Goal: Task Accomplishment & Management: Manage account settings

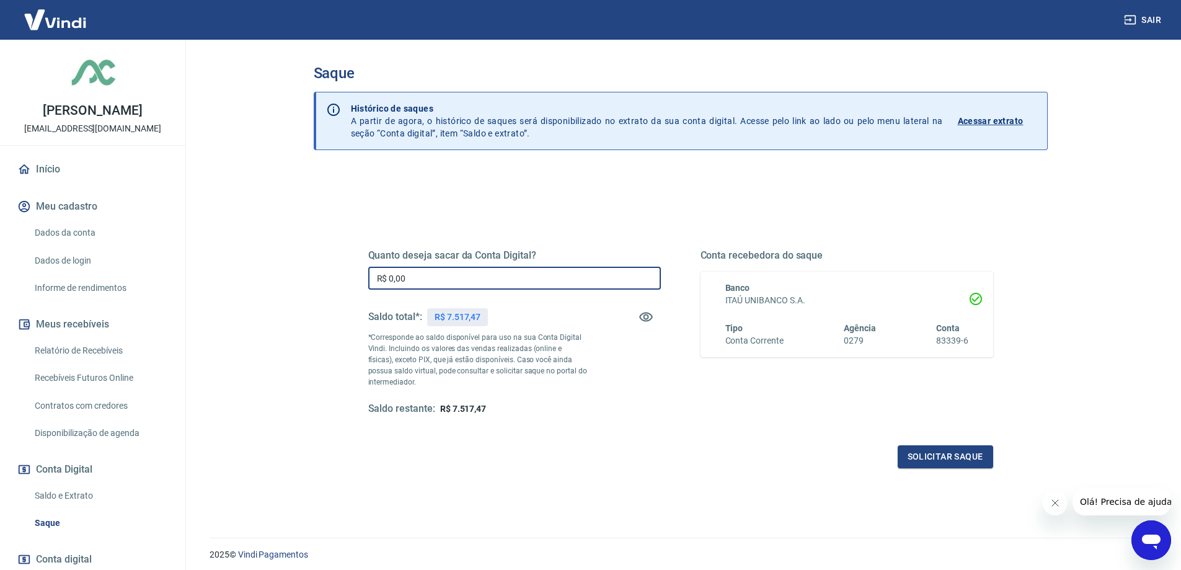
click at [415, 278] on input "R$ 0,00" at bounding box center [514, 278] width 293 height 23
type input "R$ 7.500,00"
click at [935, 458] on button "Solicitar saque" at bounding box center [945, 456] width 95 height 23
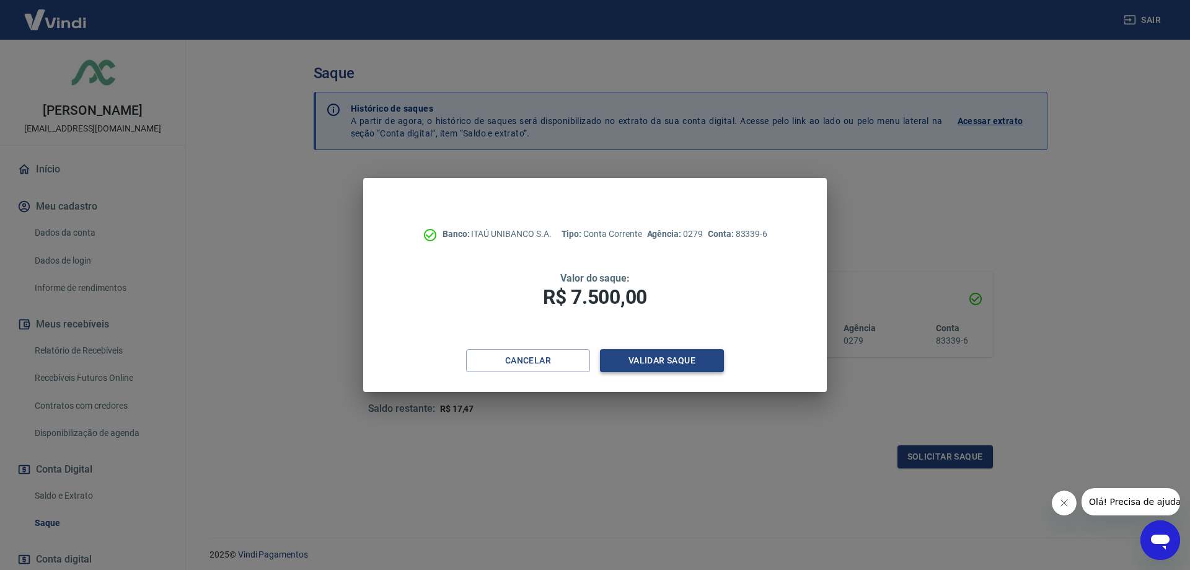
click at [656, 362] on button "Validar saque" at bounding box center [662, 360] width 124 height 23
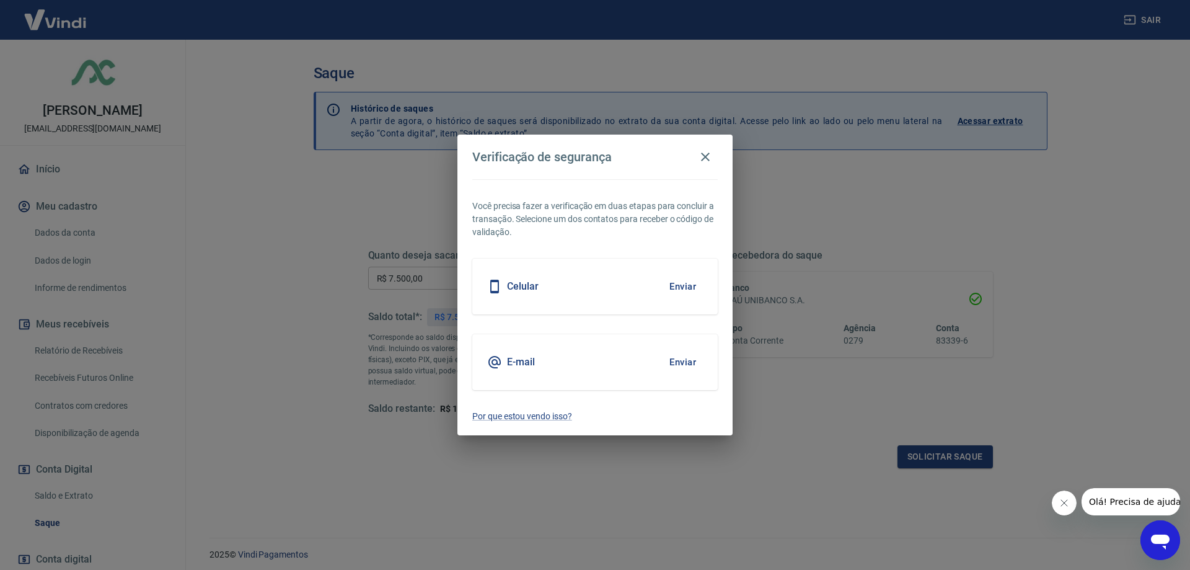
click at [681, 284] on button "Enviar" at bounding box center [683, 286] width 40 height 26
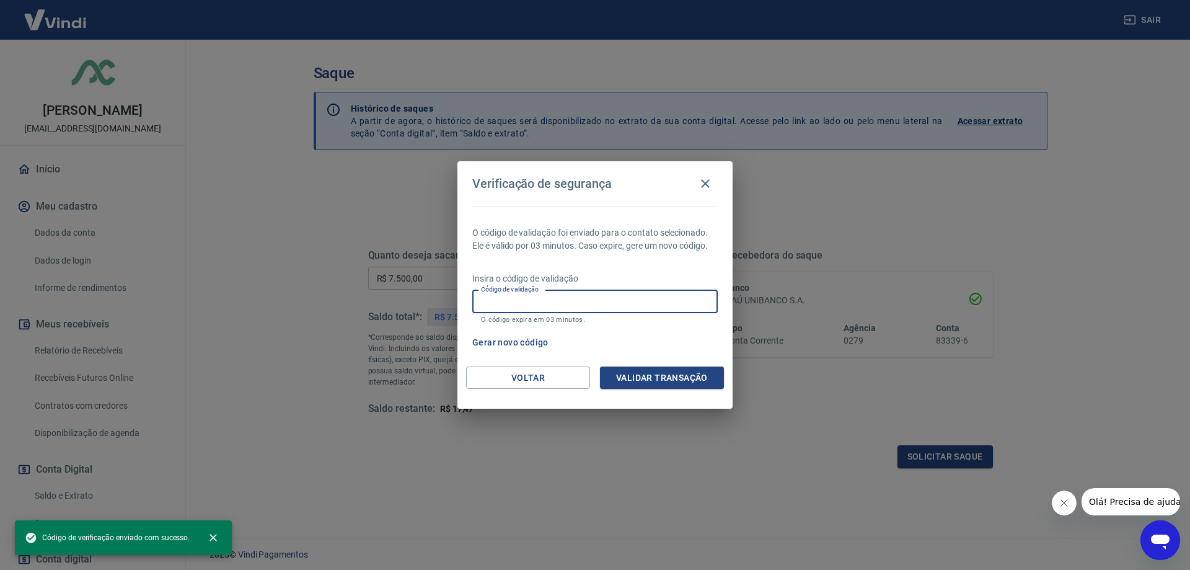
click at [589, 303] on input "Código de validação" at bounding box center [594, 301] width 245 height 23
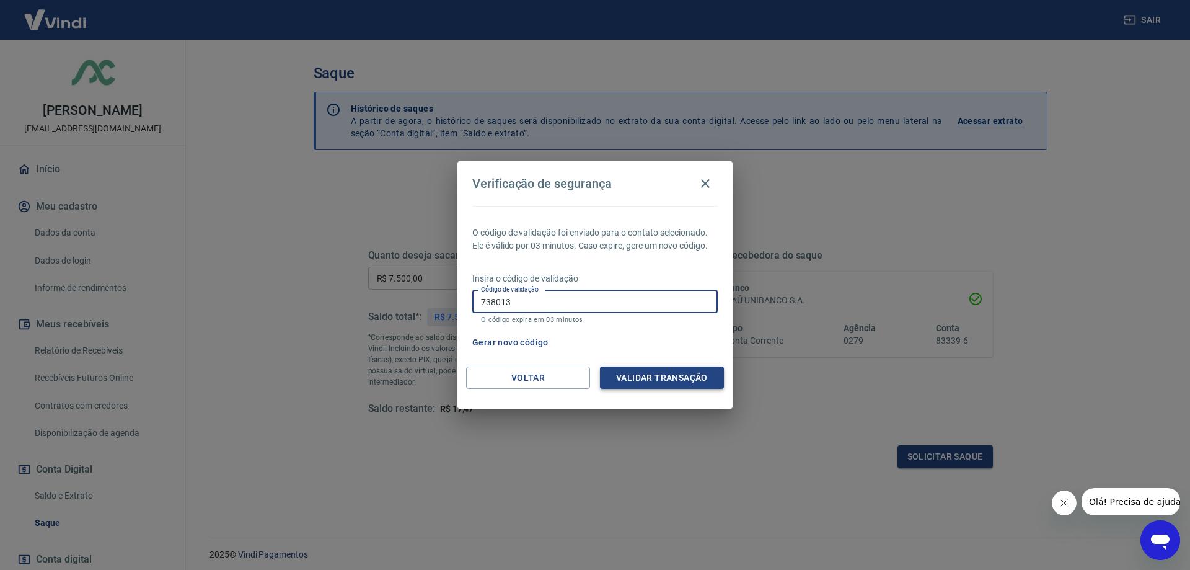
type input "738013"
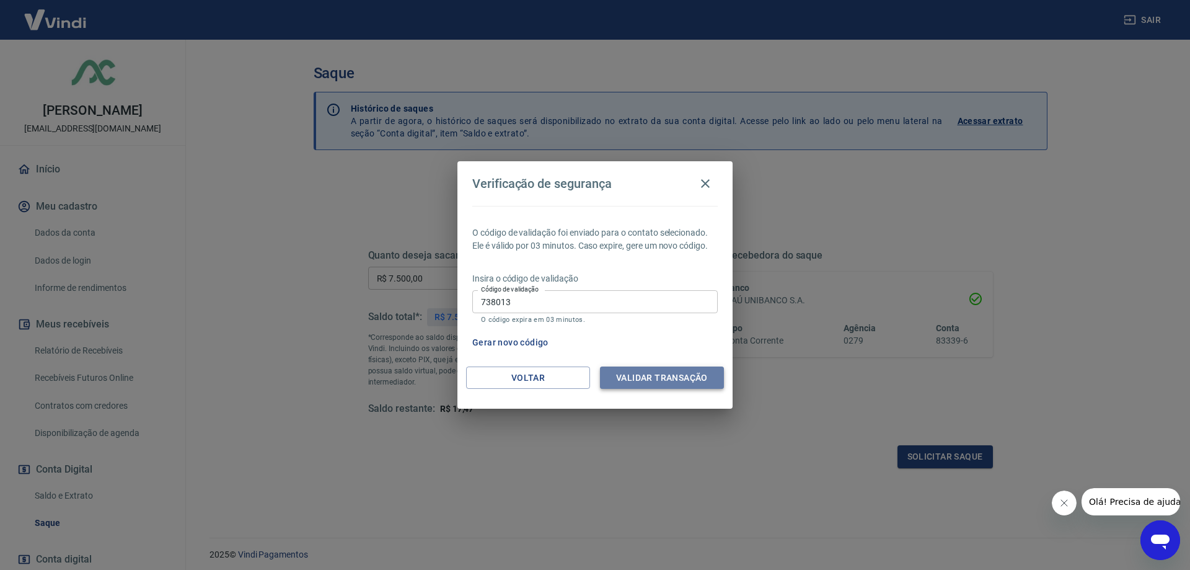
click at [665, 370] on button "Validar transação" at bounding box center [662, 377] width 124 height 23
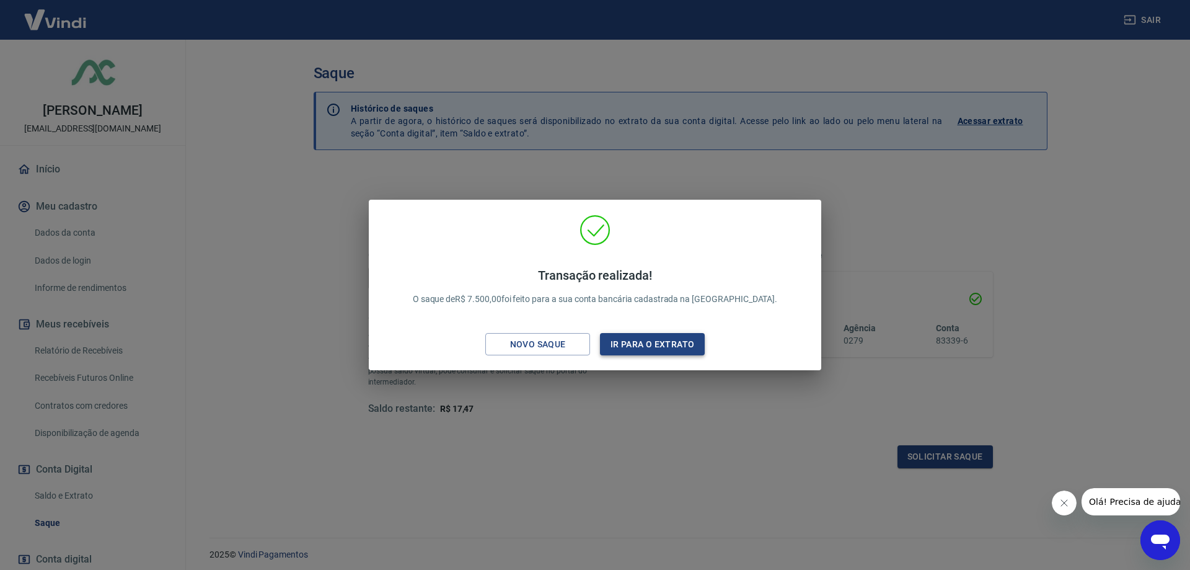
click at [657, 344] on button "Ir para o extrato" at bounding box center [652, 344] width 105 height 23
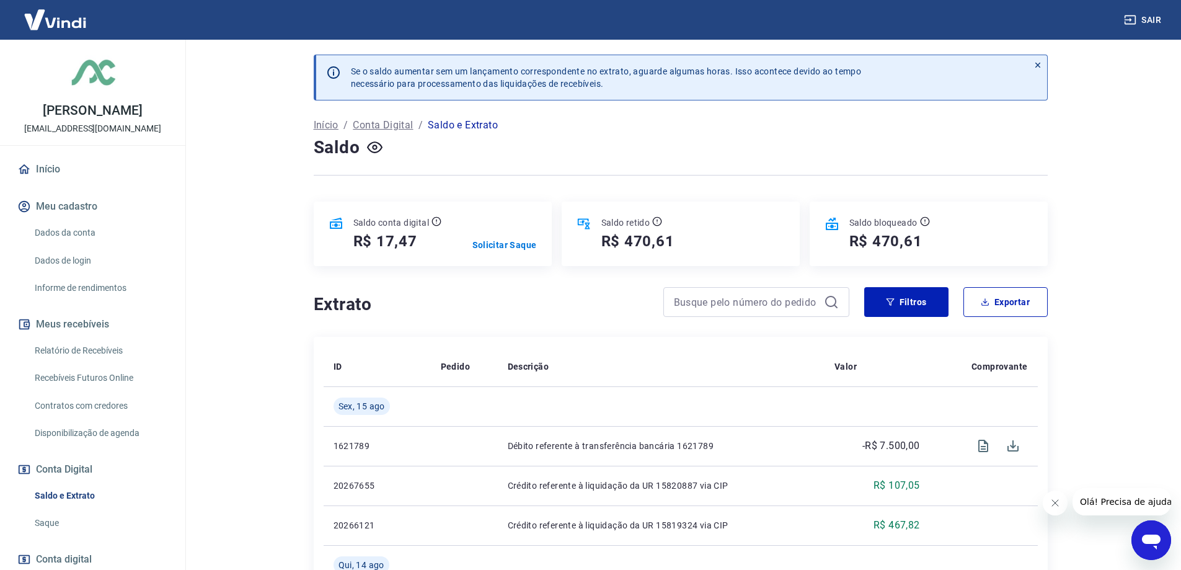
click at [61, 24] on img at bounding box center [55, 20] width 81 height 38
